Goal: Entertainment & Leisure: Consume media (video, audio)

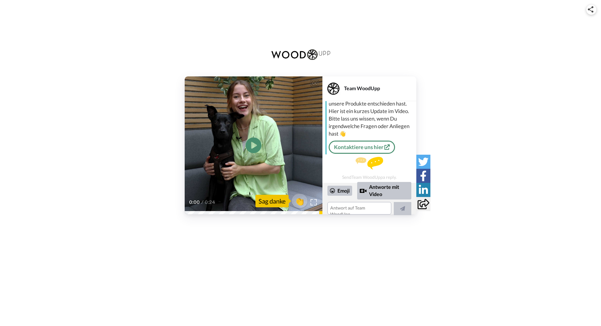
scroll to position [56, 0]
click at [295, 164] on video at bounding box center [254, 145] width 138 height 138
click at [259, 152] on icon "Play/Pause" at bounding box center [253, 145] width 17 height 30
click at [227, 128] on video at bounding box center [254, 145] width 138 height 138
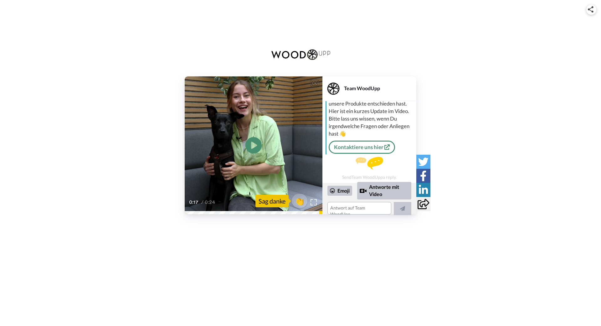
click at [254, 140] on icon at bounding box center [253, 145] width 17 height 17
click at [294, 146] on video at bounding box center [254, 145] width 138 height 138
click at [259, 148] on icon at bounding box center [253, 145] width 17 height 17
click at [258, 142] on icon at bounding box center [253, 145] width 17 height 17
click at [423, 205] on icon at bounding box center [423, 204] width 12 height 10
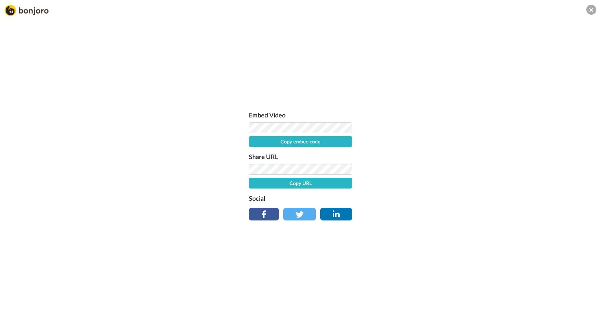
click at [307, 181] on button "Copy URL" at bounding box center [300, 183] width 103 height 11
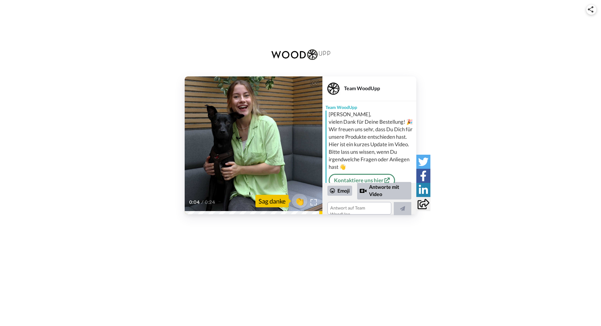
click at [204, 207] on div "0:04 / 0:24" at bounding box center [254, 204] width 138 height 13
